Goal: Task Accomplishment & Management: Use online tool/utility

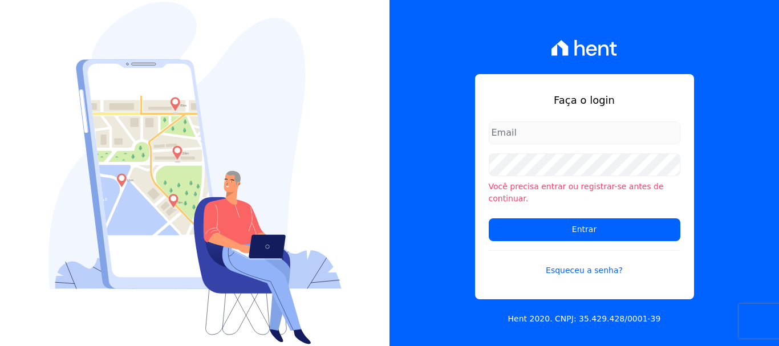
type input "[EMAIL_ADDRESS][DOMAIN_NAME]"
click at [613, 140] on input "[EMAIL_ADDRESS][DOMAIN_NAME]" at bounding box center [584, 132] width 192 height 23
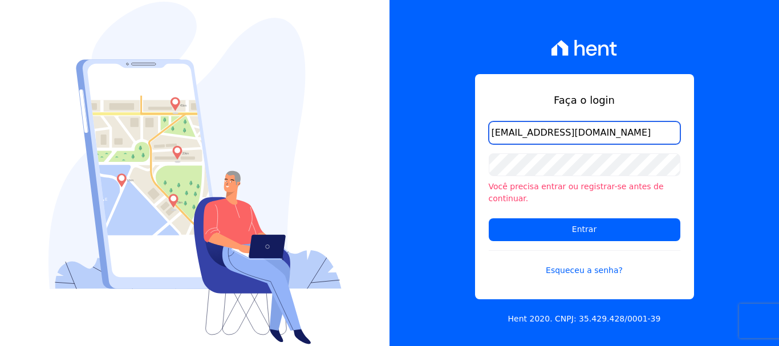
click at [628, 136] on input "[EMAIL_ADDRESS][DOMAIN_NAME]" at bounding box center [584, 132] width 192 height 23
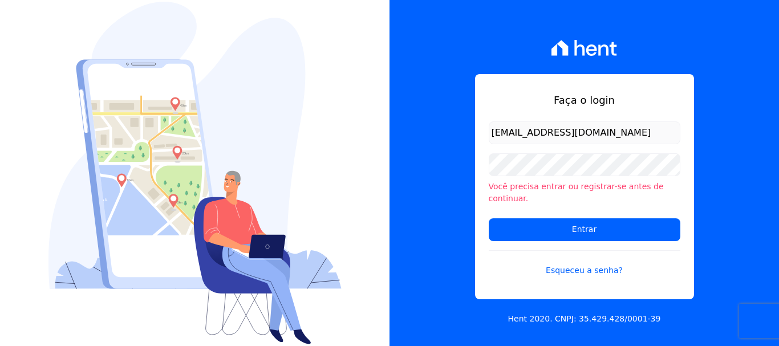
click at [616, 237] on form "[EMAIL_ADDRESS][DOMAIN_NAME] Você precisa entrar ou registrar-[PERSON_NAME] de …" at bounding box center [584, 205] width 192 height 169
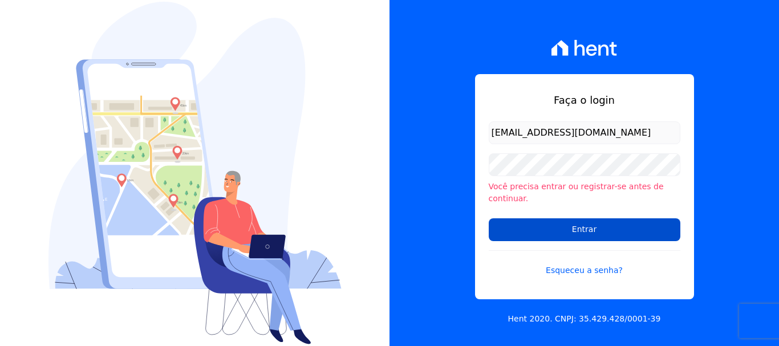
click at [615, 223] on input "Entrar" at bounding box center [584, 229] width 192 height 23
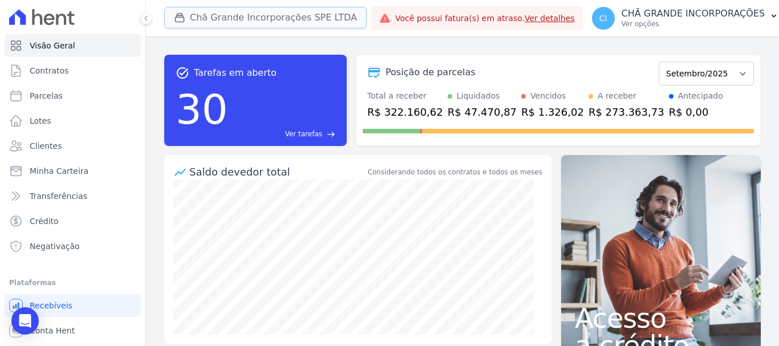
click at [226, 15] on button "Chã Grande Incorporações SPE LTDA" at bounding box center [265, 18] width 202 height 22
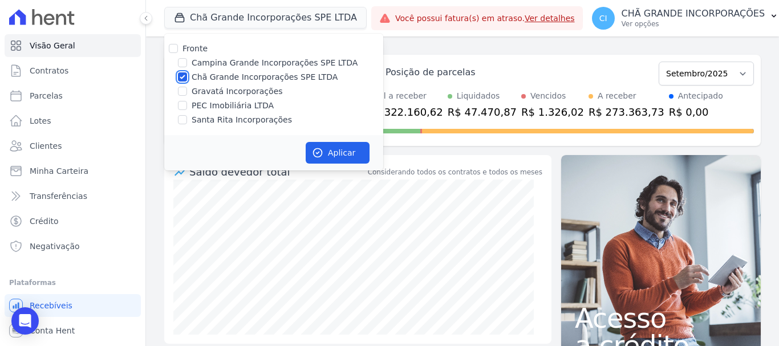
click at [185, 73] on input "Chã Grande Incorporações SPE LTDA" at bounding box center [182, 76] width 9 height 9
checkbox input "false"
click at [176, 59] on div "Campina Grande Incorporações SPE LTDA" at bounding box center [273, 63] width 219 height 12
click at [184, 64] on input "Campina Grande Incorporações SPE LTDA" at bounding box center [182, 62] width 9 height 9
checkbox input "true"
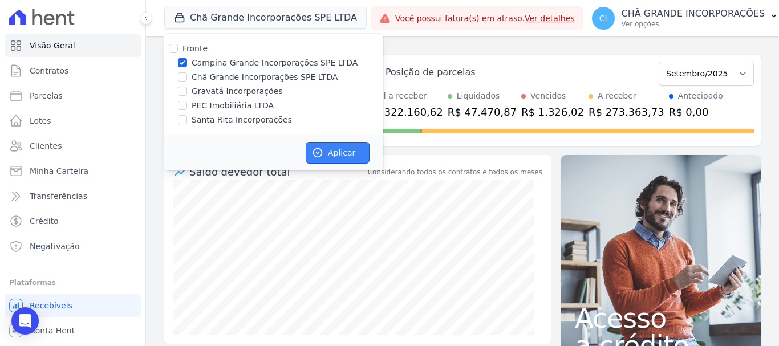
click at [346, 153] on button "Aplicar" at bounding box center [338, 153] width 64 height 22
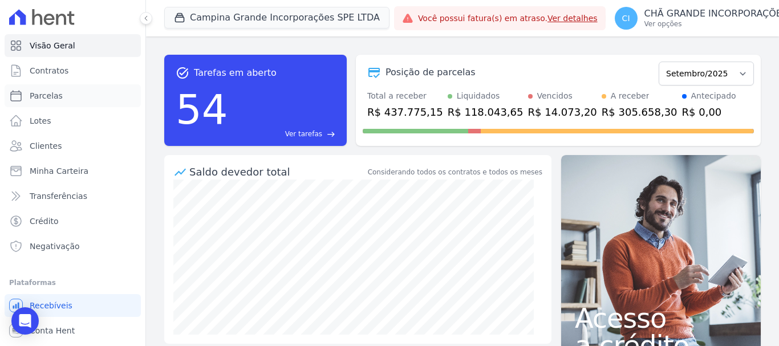
click at [51, 93] on span "Parcelas" at bounding box center [46, 95] width 33 height 11
select select
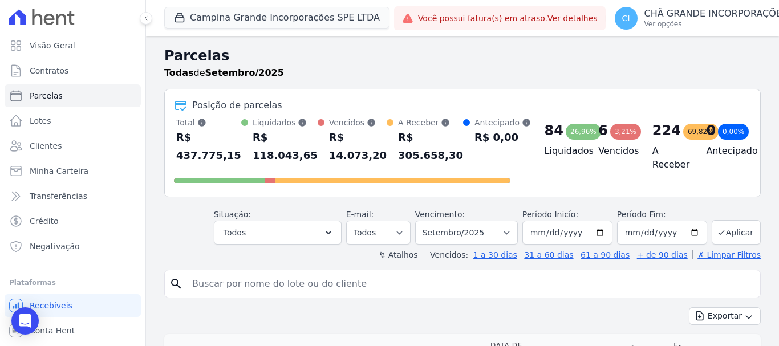
click at [378, 279] on input "search" at bounding box center [470, 283] width 570 height 23
type input "allan vasconcelos"
select select
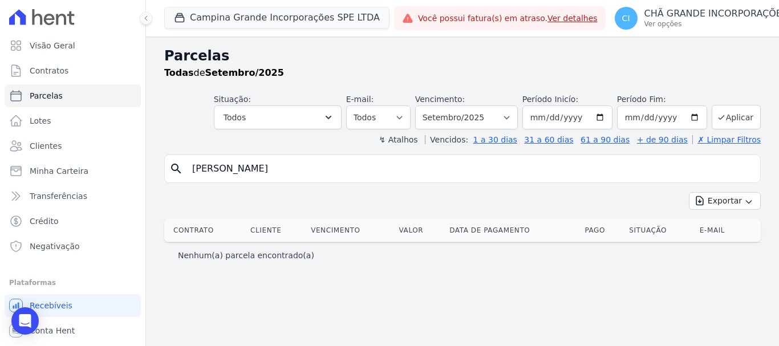
click at [211, 168] on input "allan vasconcelos" at bounding box center [470, 168] width 570 height 23
type input "allan bastos vasconcelos"
select select
click at [374, 166] on input "allan bastos vasconcelos" at bounding box center [470, 168] width 570 height 23
type input "allan bastos"
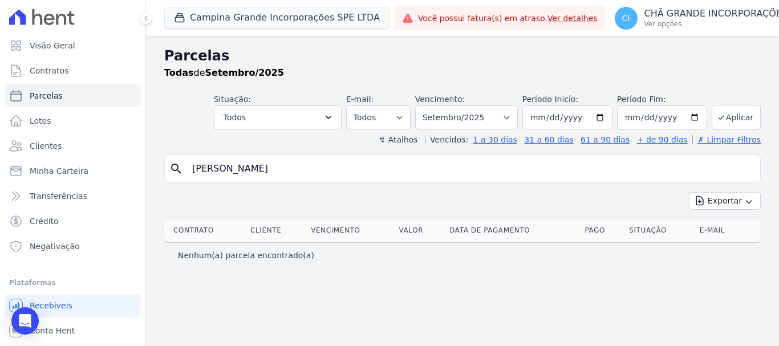
select select
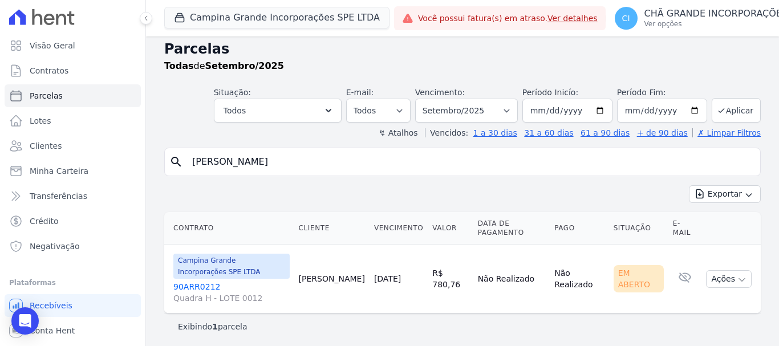
scroll to position [9, 0]
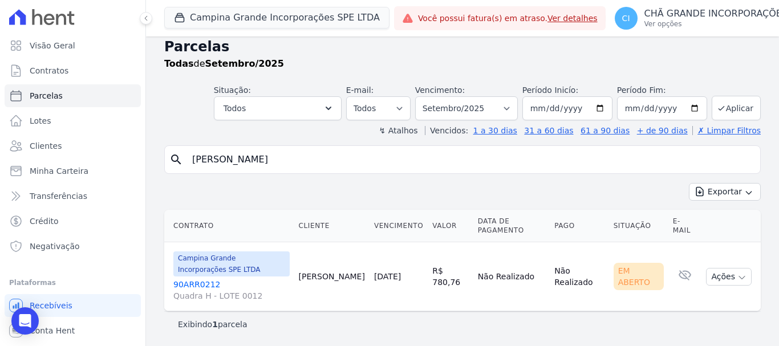
click at [190, 278] on div "Campina Grande Incorporações SPE LTDA 90ARR0212 Quadra H - LOTE 0012" at bounding box center [231, 276] width 116 height 50
click at [192, 282] on link "90ARR0212 Quadra H - LOTE 0012" at bounding box center [231, 290] width 116 height 23
